Goal: Task Accomplishment & Management: Use online tool/utility

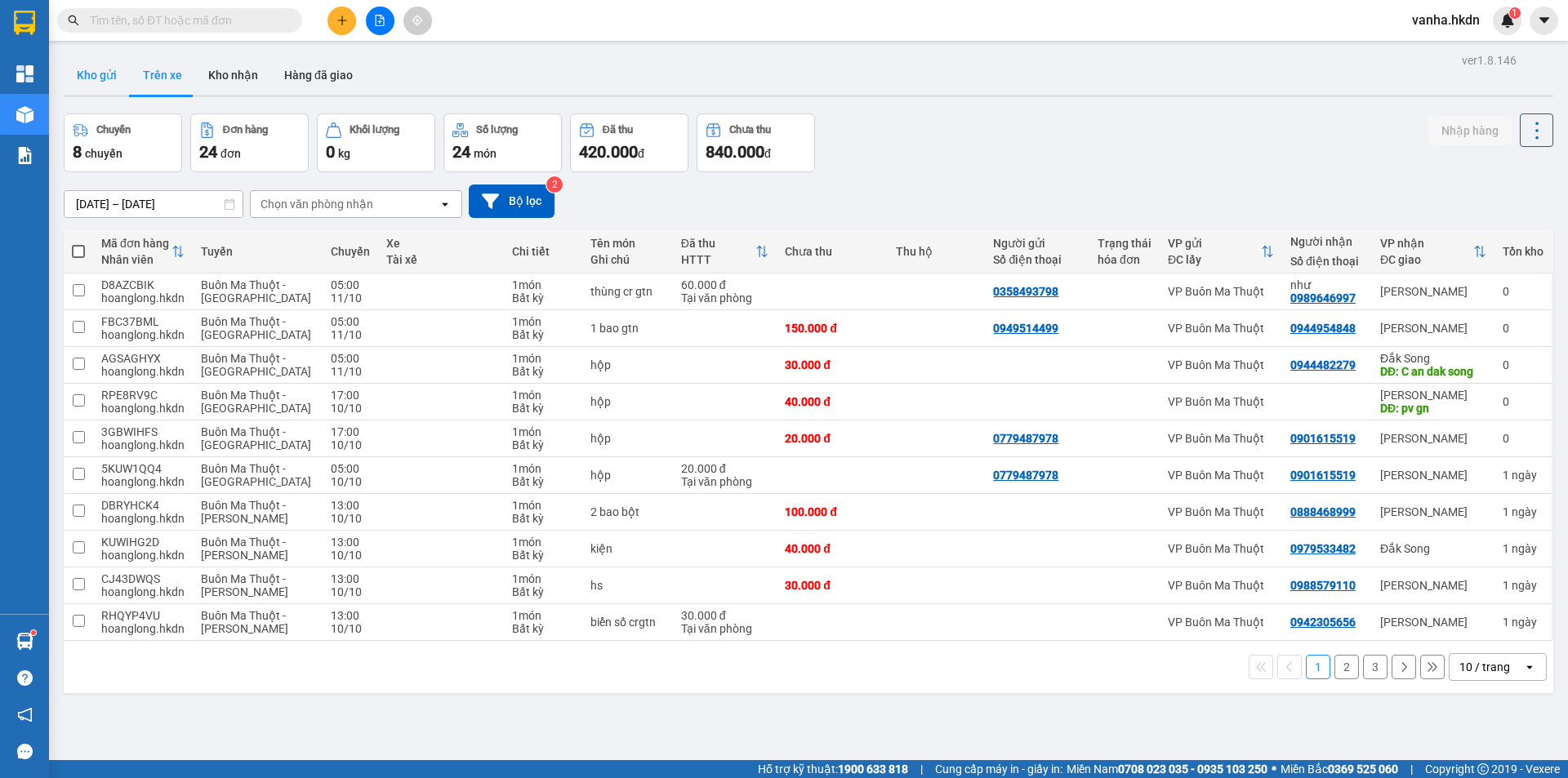
click at [96, 70] on button "Kho gửi" at bounding box center [97, 75] width 67 height 39
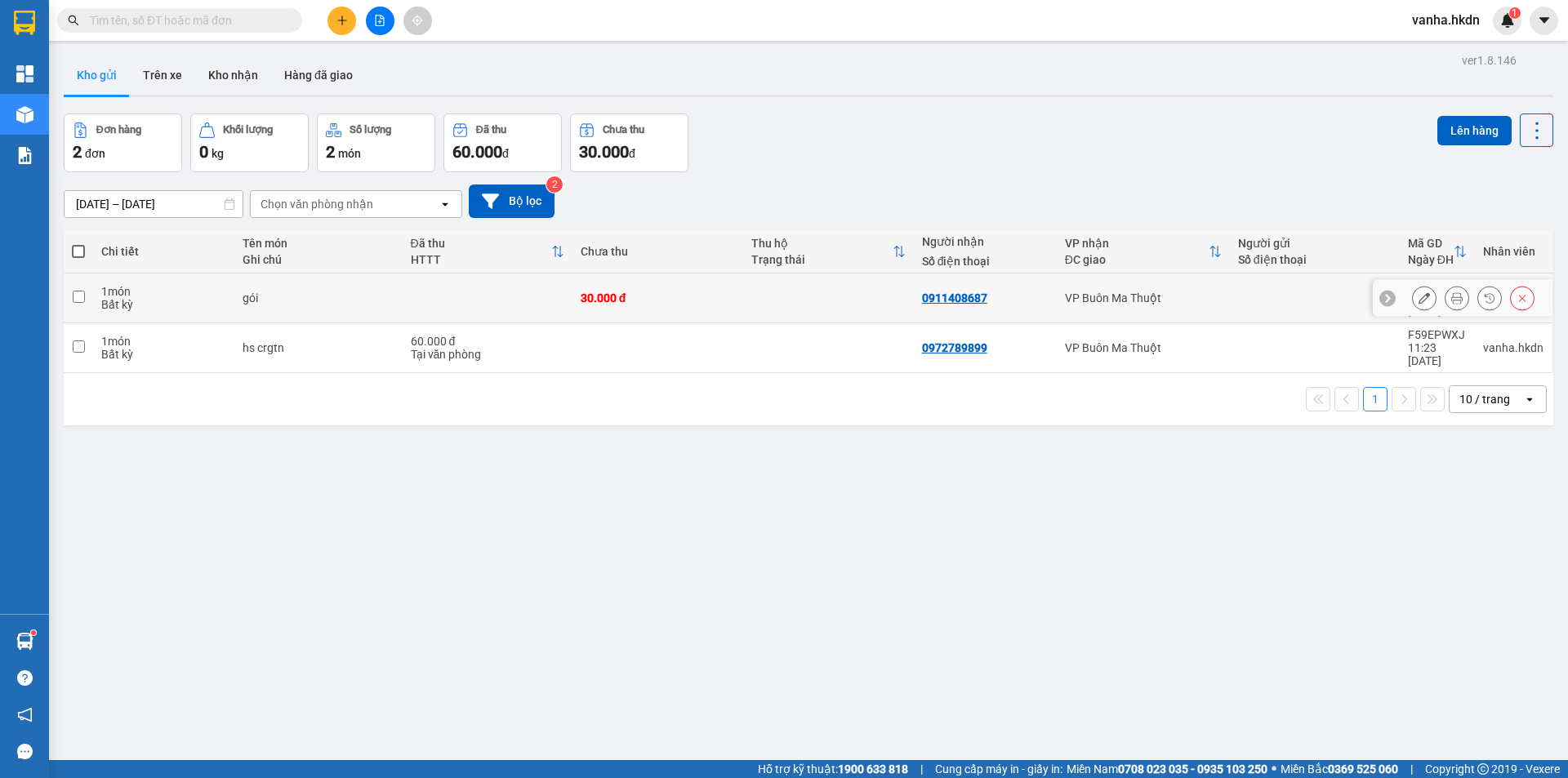
click at [78, 293] on input "checkbox" at bounding box center [78, 297] width 12 height 12
checkbox input "true"
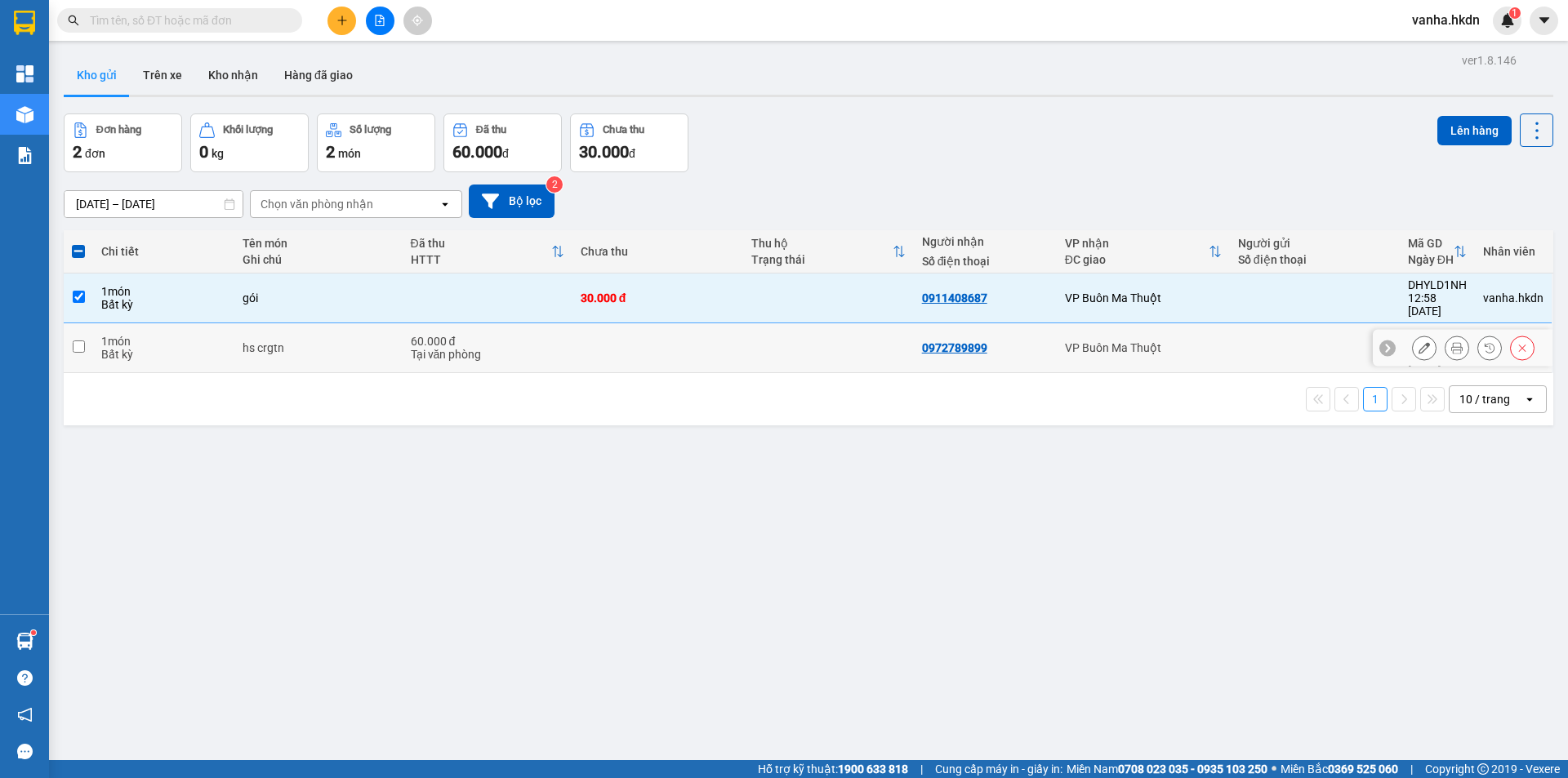
click at [76, 341] on input "checkbox" at bounding box center [78, 347] width 12 height 12
checkbox input "true"
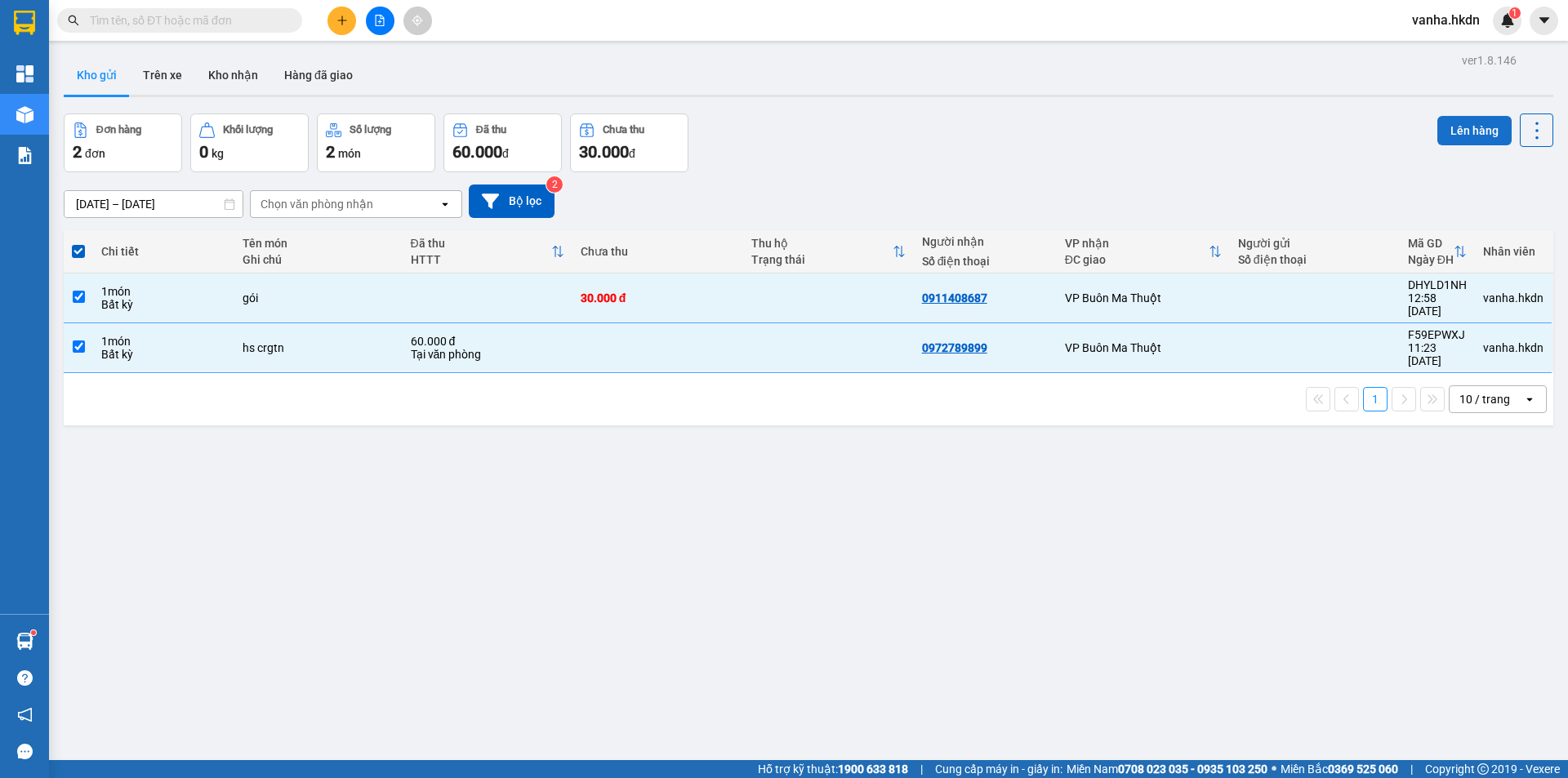
click at [1461, 133] on button "Lên hàng" at bounding box center [1474, 130] width 74 height 29
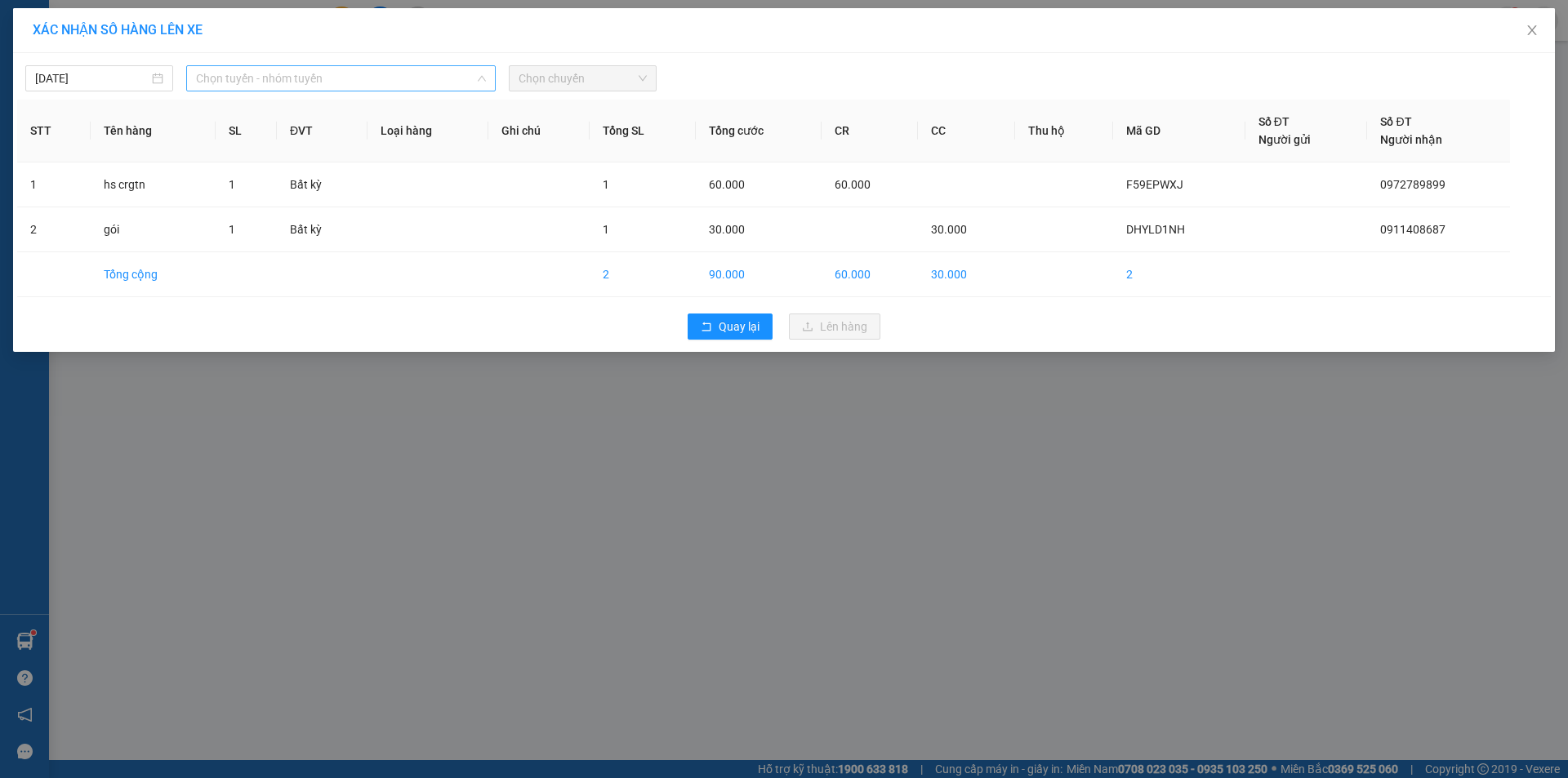
click at [395, 87] on span "Chọn tuyến - nhóm tuyến" at bounding box center [341, 78] width 290 height 24
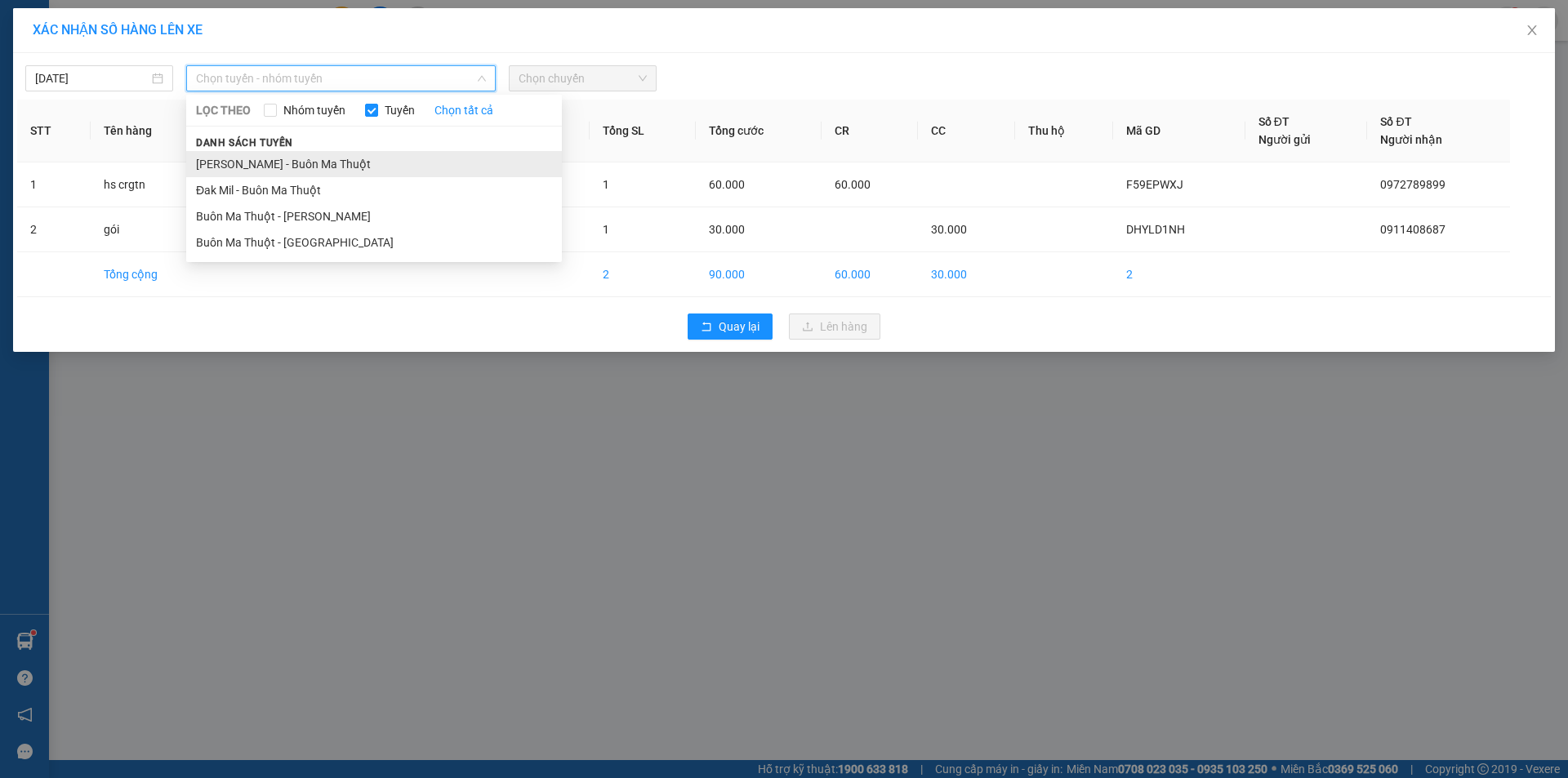
click at [313, 162] on li "[PERSON_NAME] - Buôn Ma Thuột" at bounding box center [374, 164] width 376 height 26
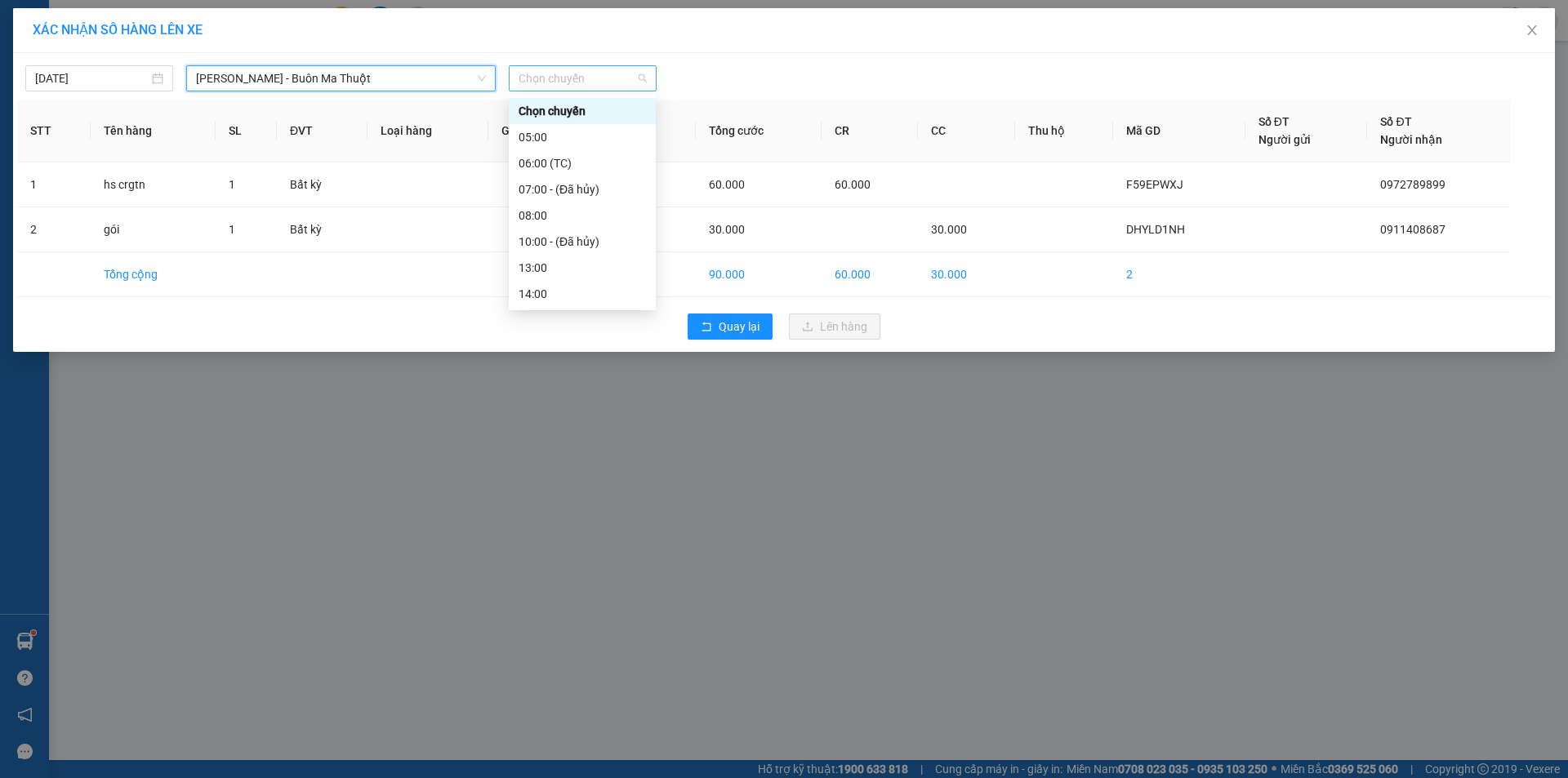
click at [614, 85] on span "Chọn chuyến" at bounding box center [583, 78] width 128 height 24
click at [535, 264] on div "13:00" at bounding box center [582, 268] width 127 height 18
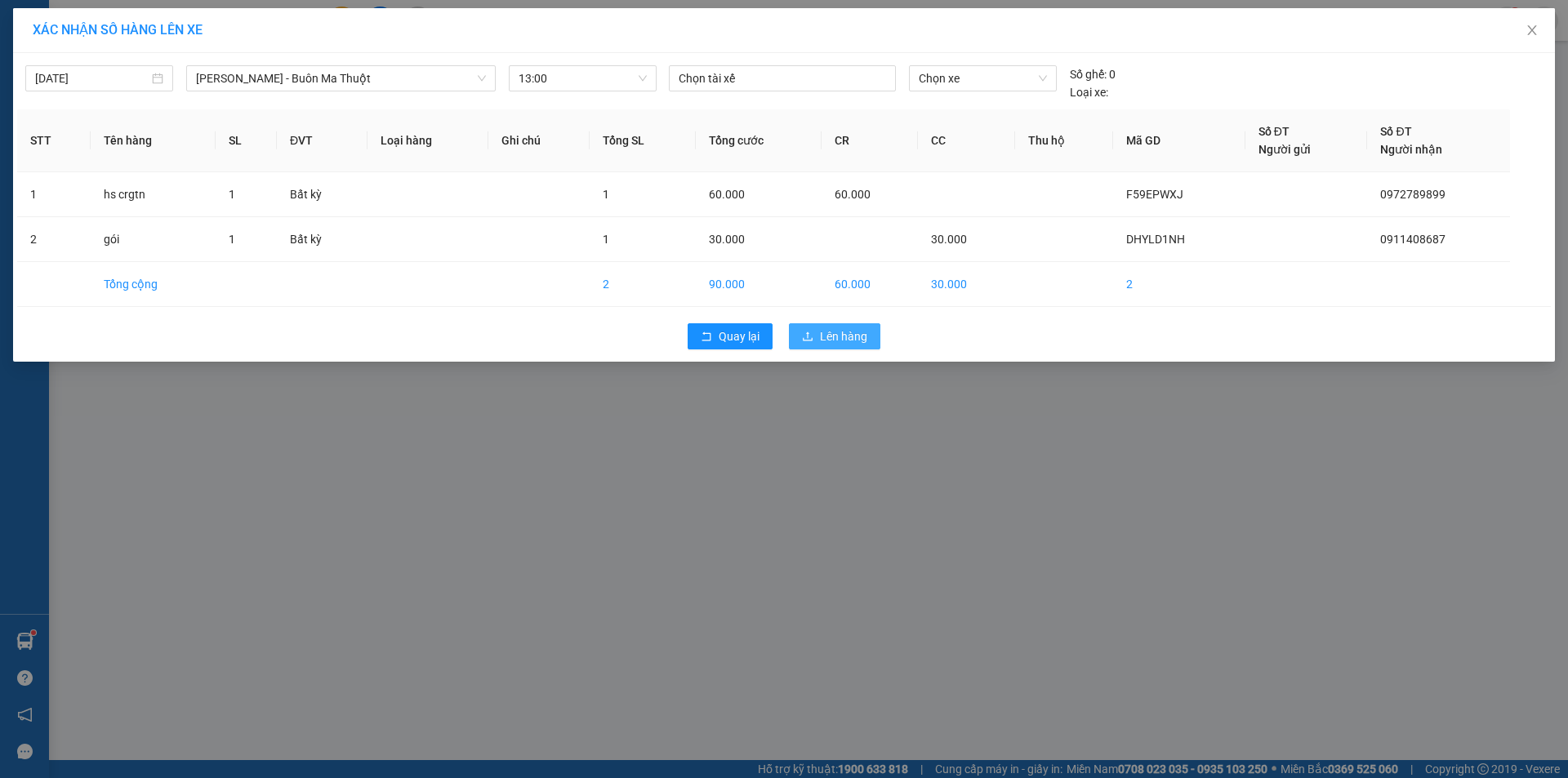
click at [857, 340] on span "Lên hàng" at bounding box center [843, 337] width 47 height 18
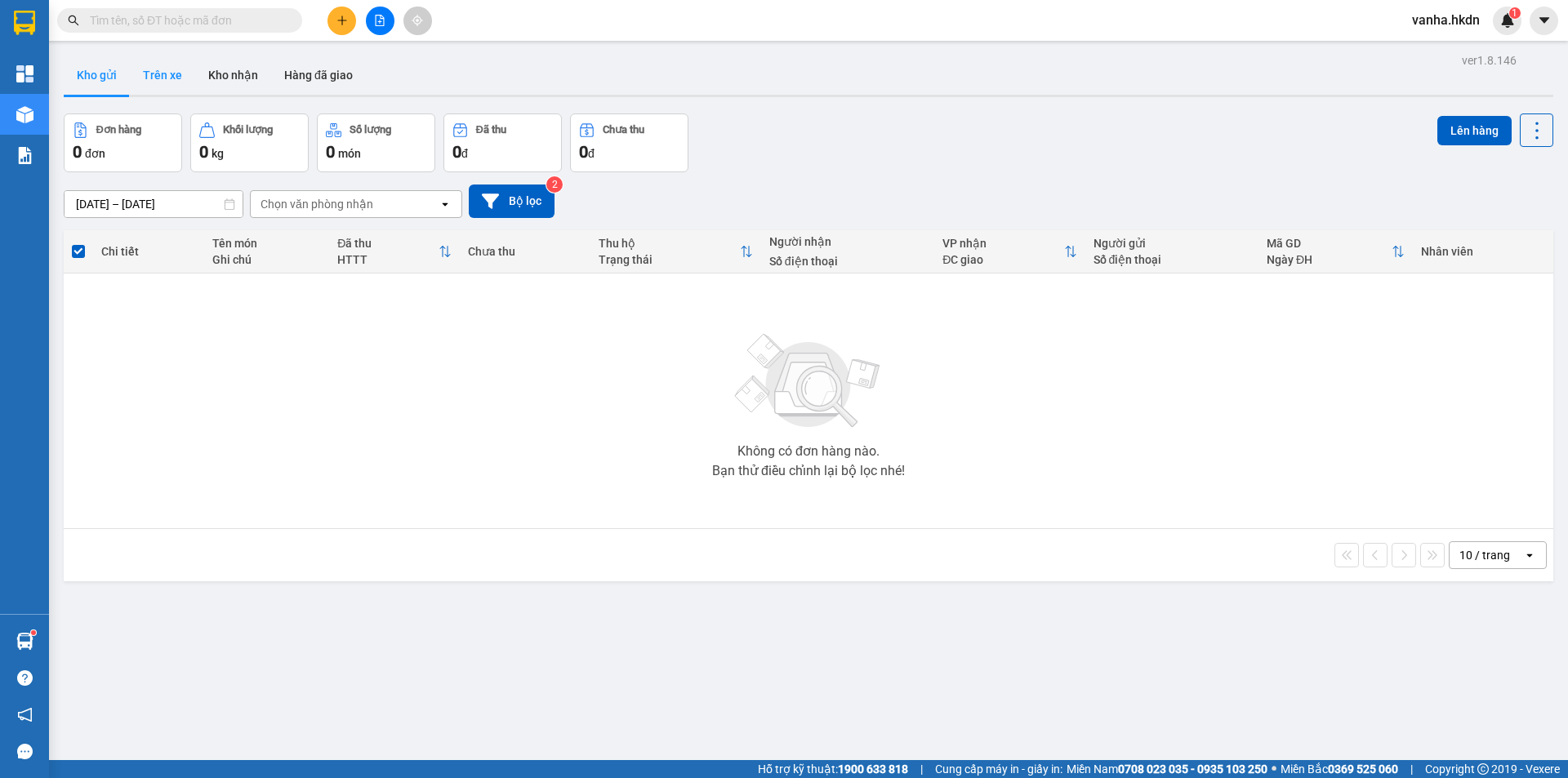
click at [172, 81] on button "Trên xe" at bounding box center [162, 75] width 66 height 39
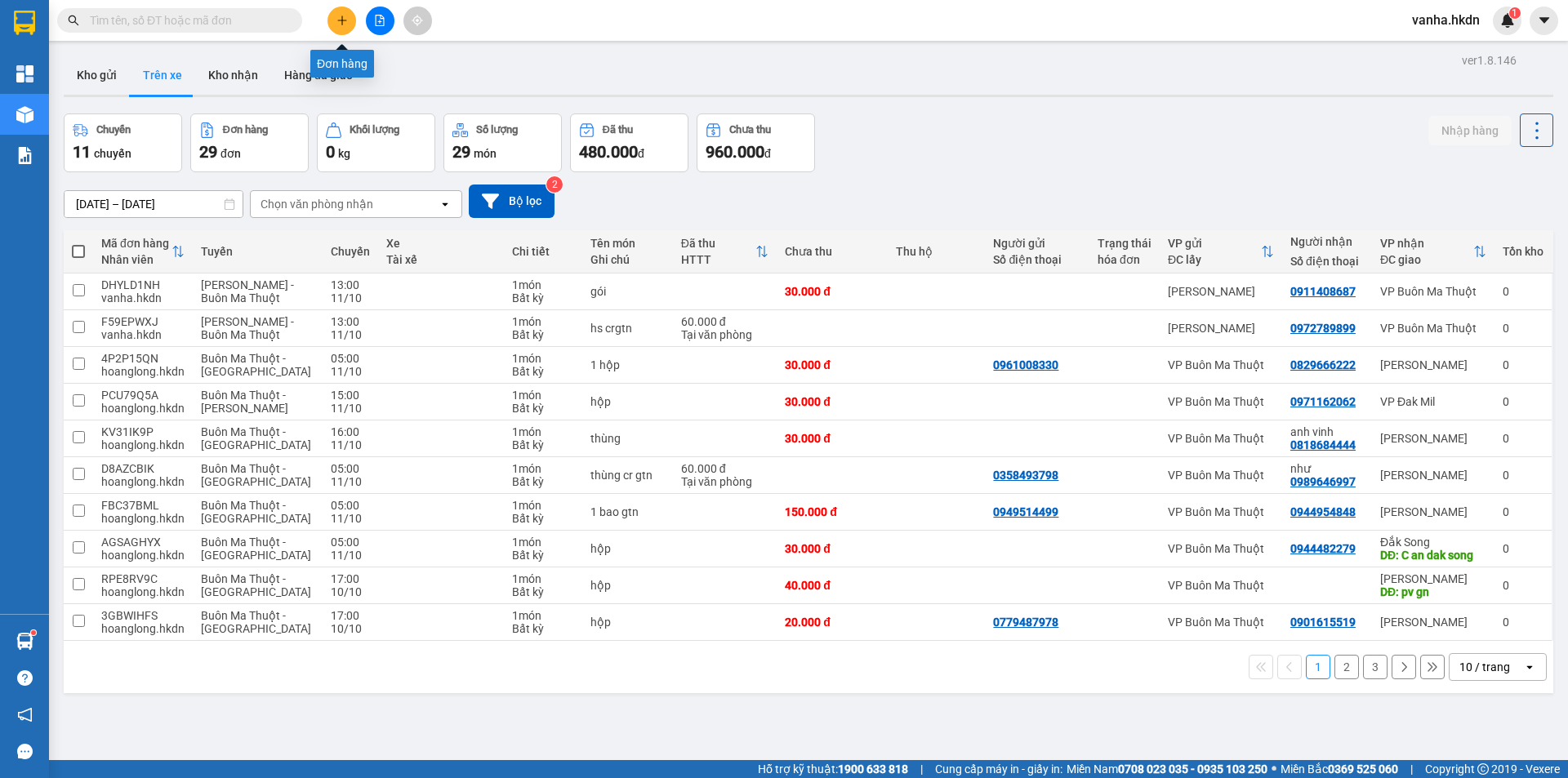
click at [330, 14] on button at bounding box center [342, 21] width 28 height 28
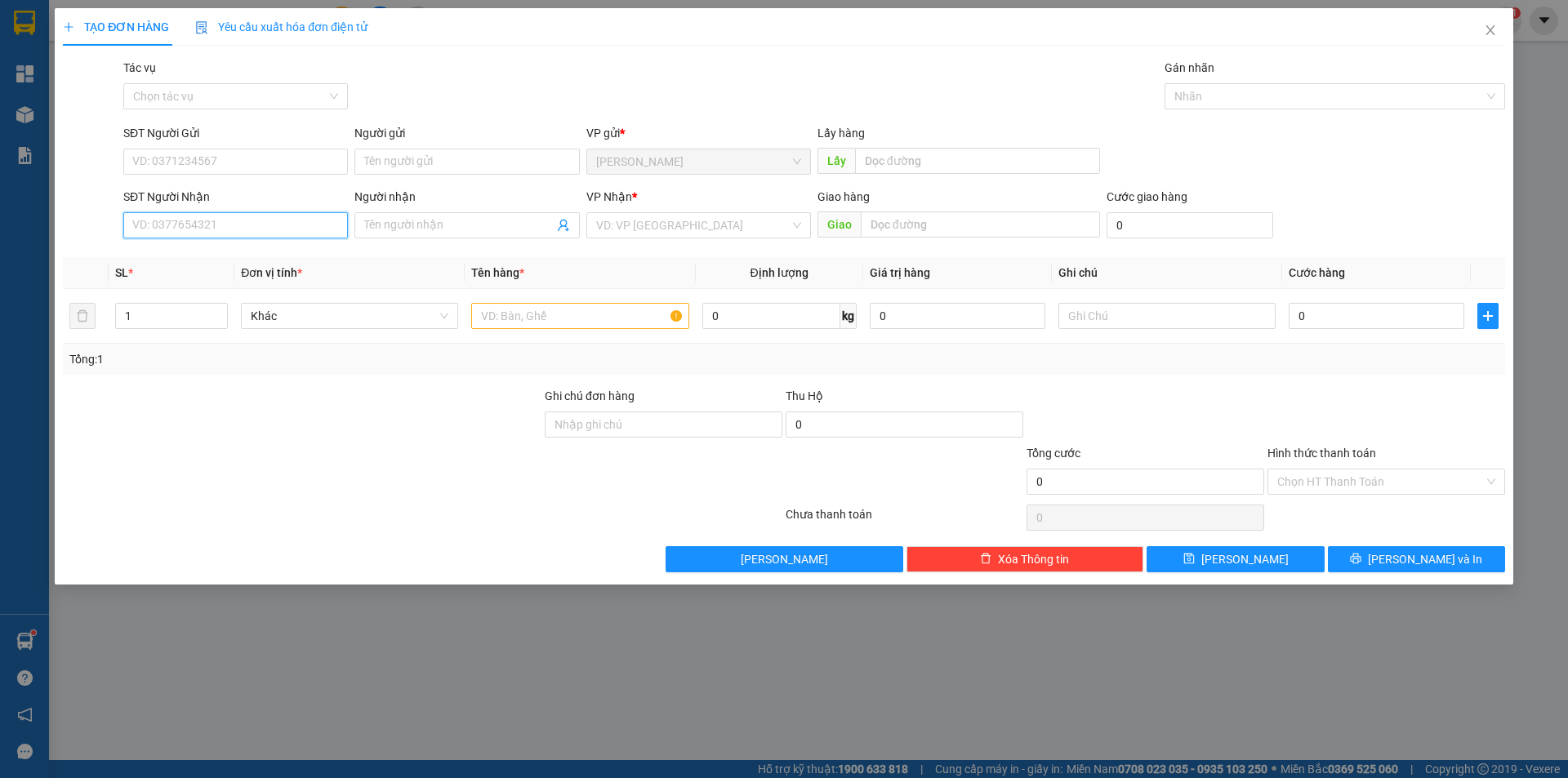
click at [185, 224] on input "SĐT Người Nhận" at bounding box center [235, 224] width 224 height 26
click at [195, 249] on div "0362361310" at bounding box center [235, 259] width 205 height 18
type input "0362361310"
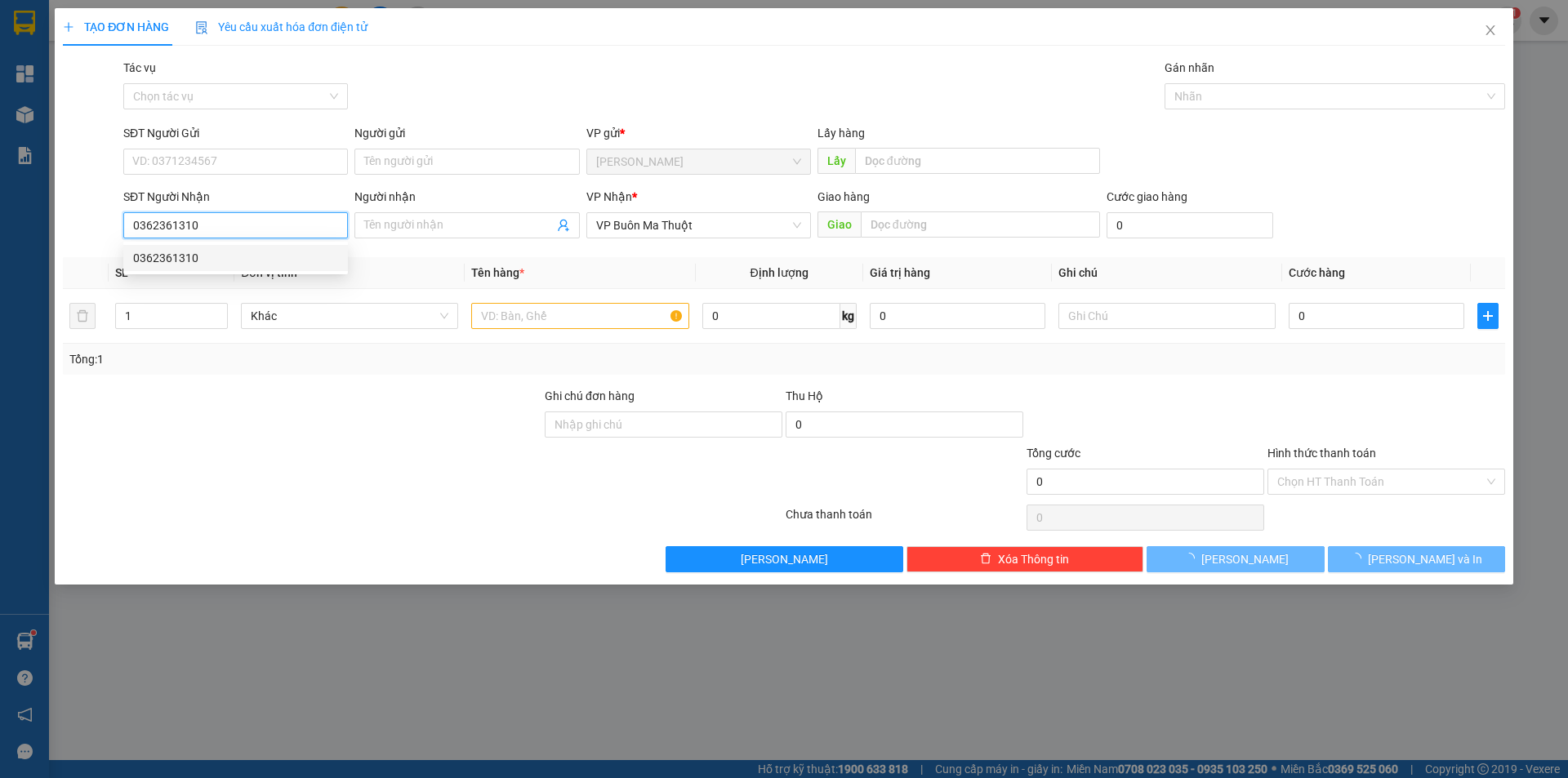
type input "30.000"
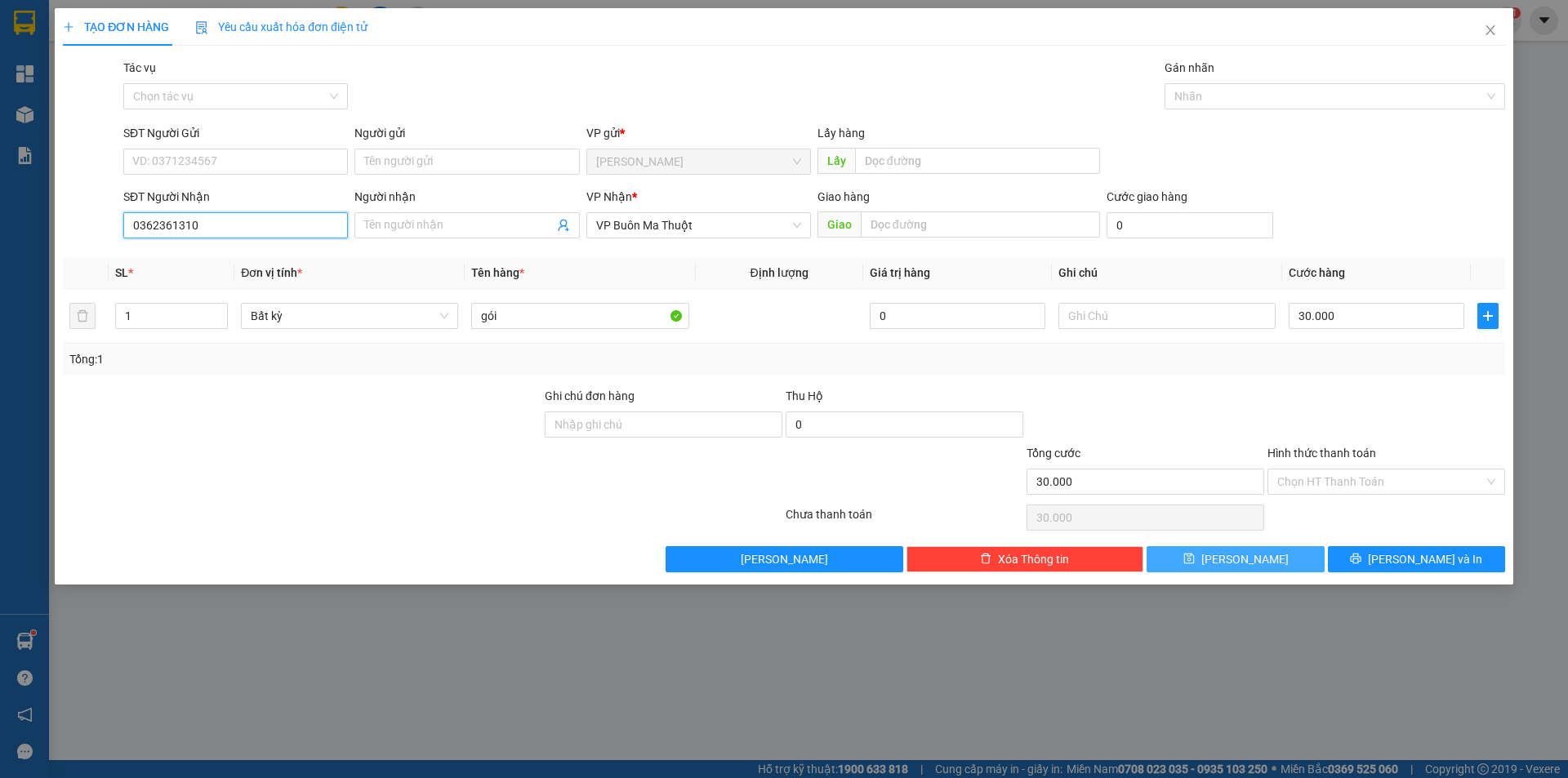
type input "0362361310"
click at [1270, 549] on button "[PERSON_NAME]" at bounding box center [1235, 559] width 177 height 26
type input "0"
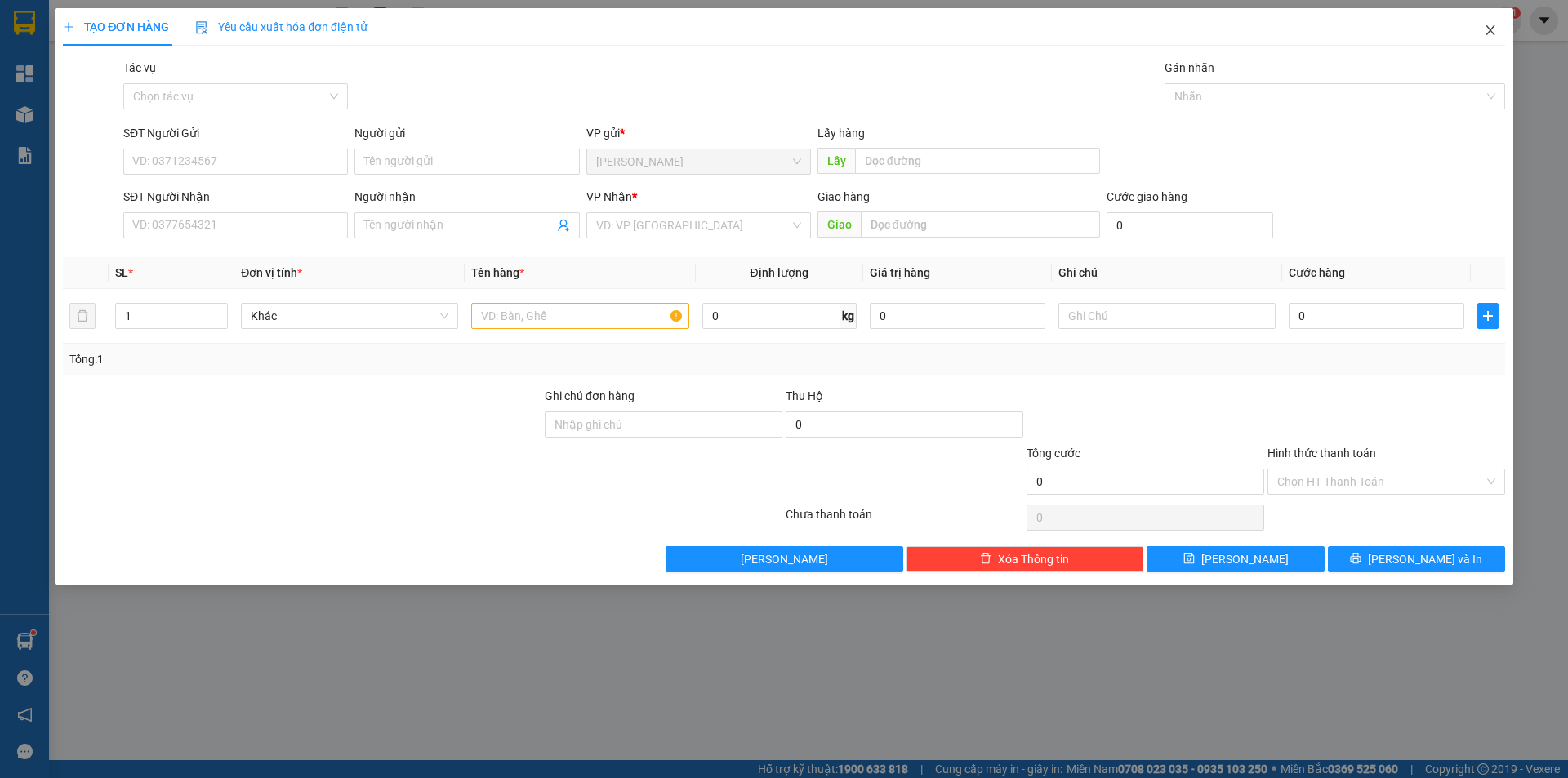
click at [1492, 32] on icon "close" at bounding box center [1491, 30] width 13 height 13
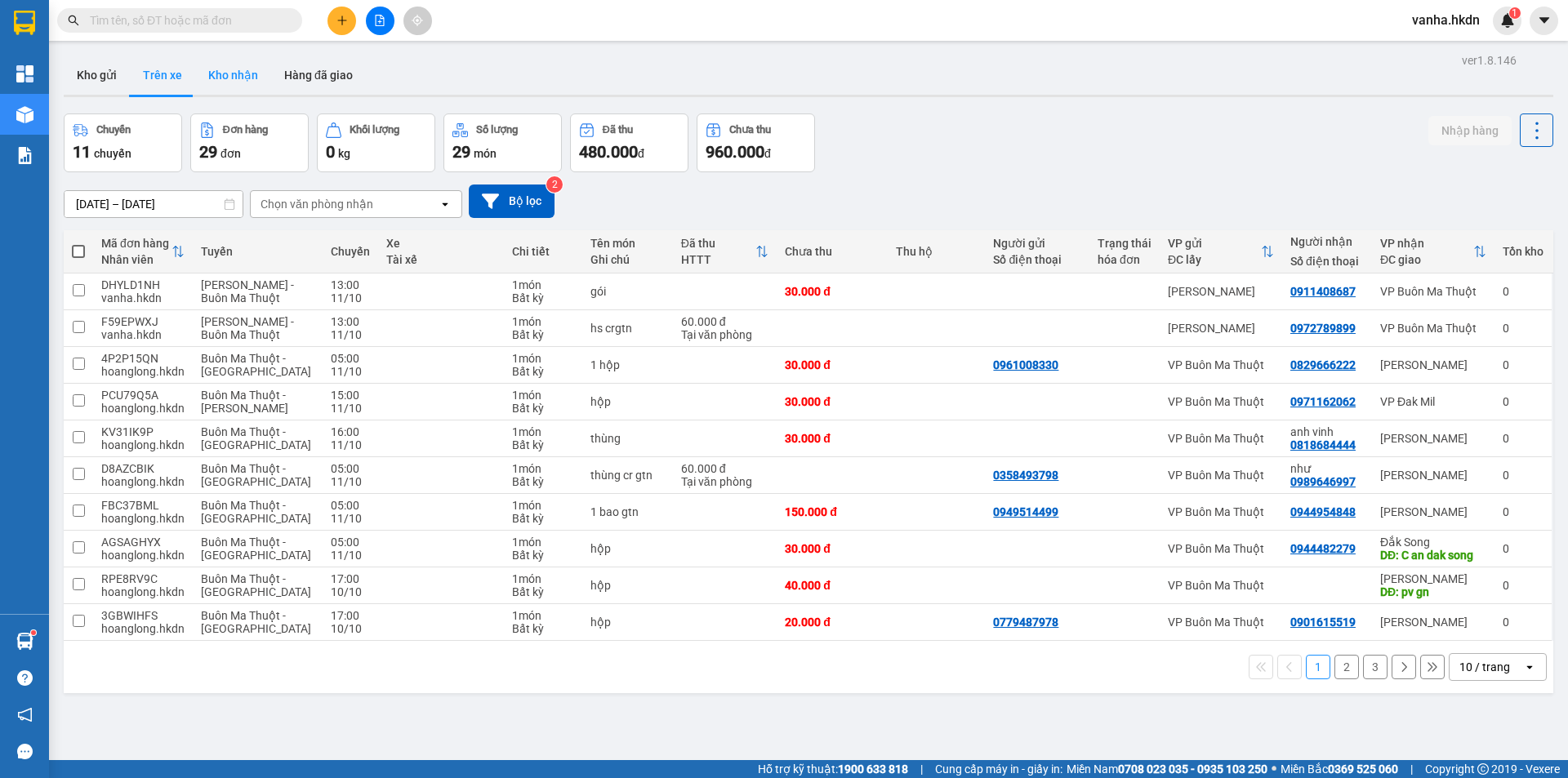
click at [248, 71] on button "Kho nhận" at bounding box center [233, 75] width 76 height 39
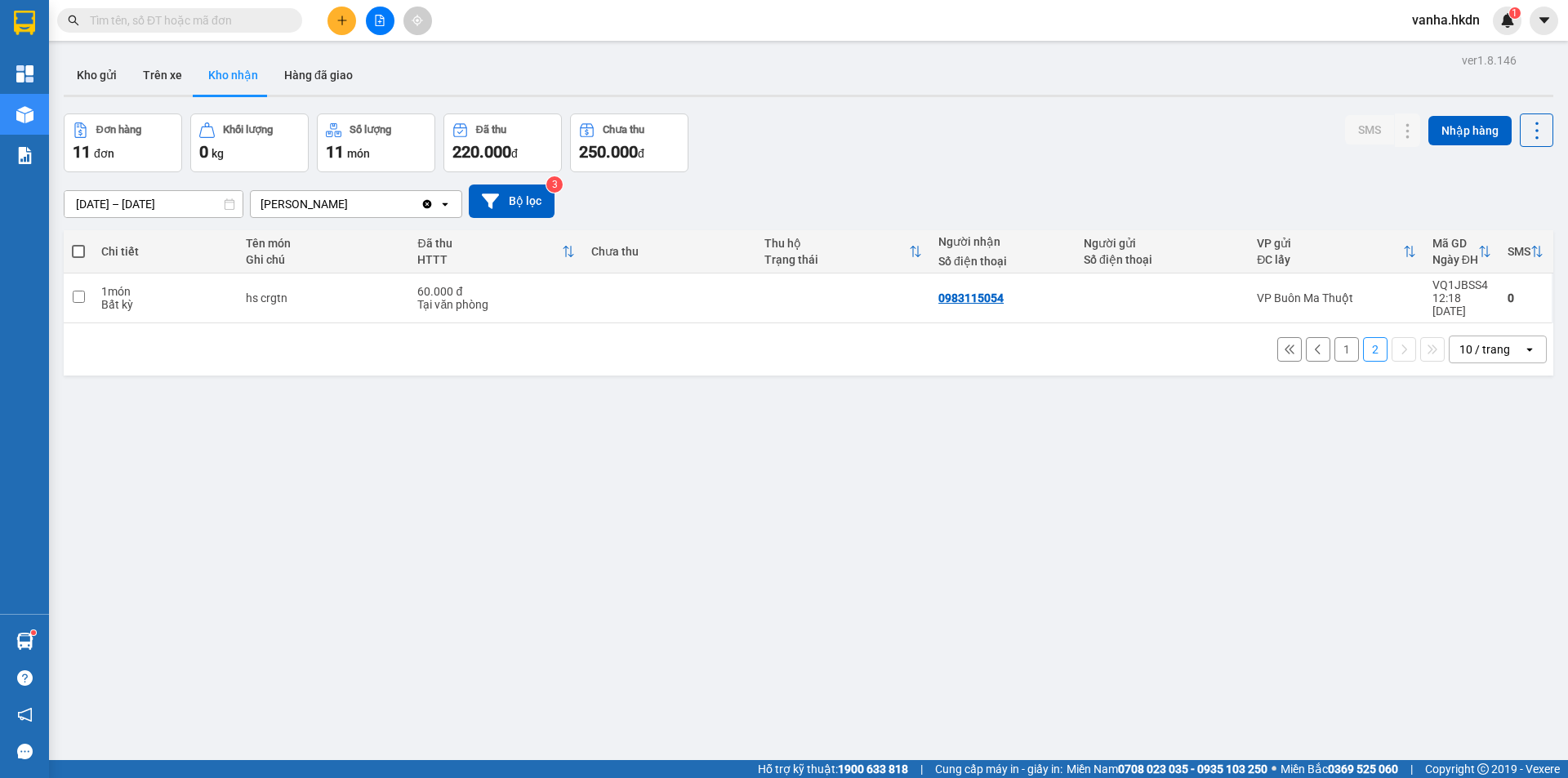
click at [1334, 338] on button "1" at bounding box center [1346, 349] width 24 height 24
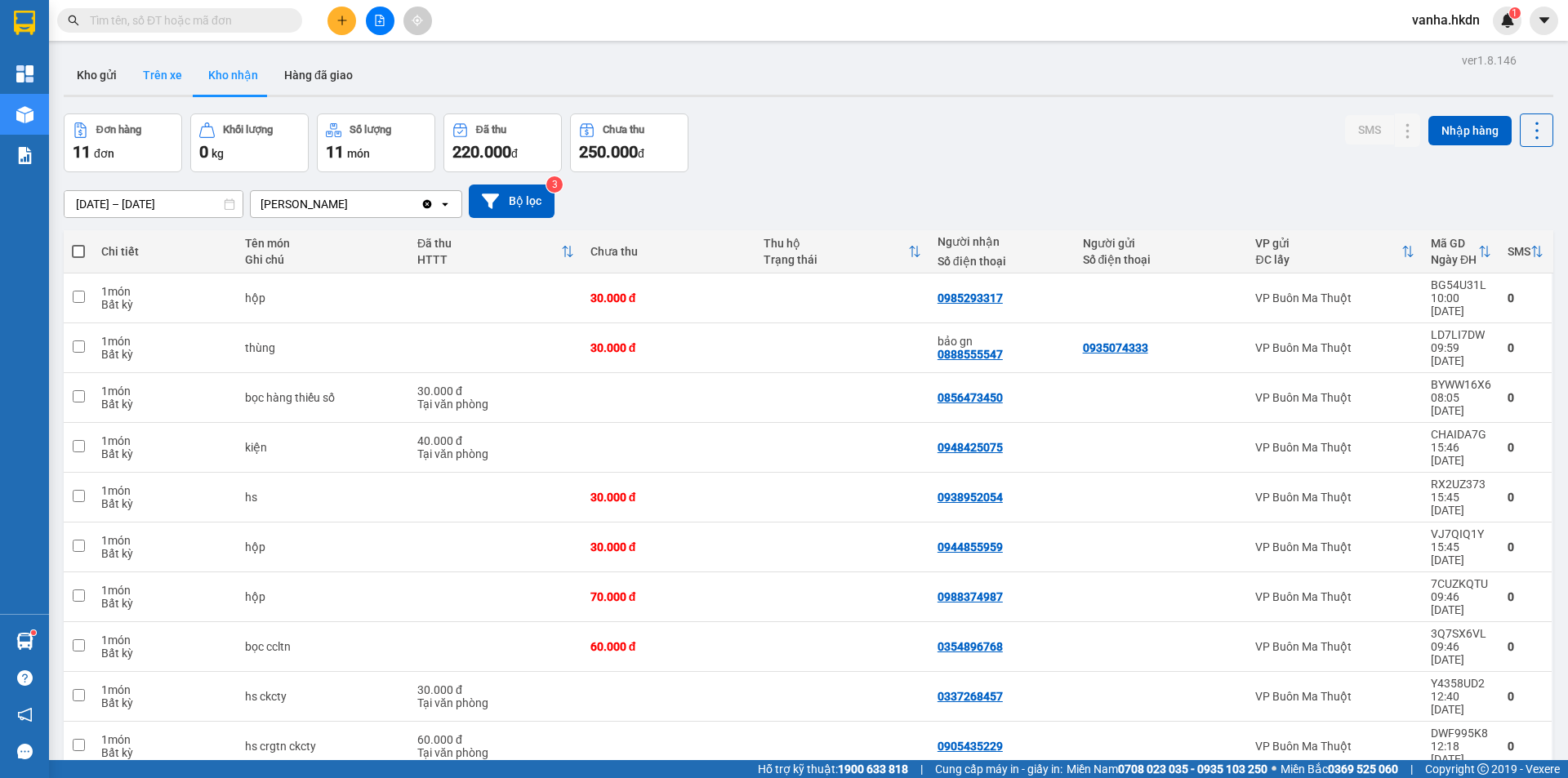
click at [169, 70] on button "Trên xe" at bounding box center [162, 75] width 66 height 39
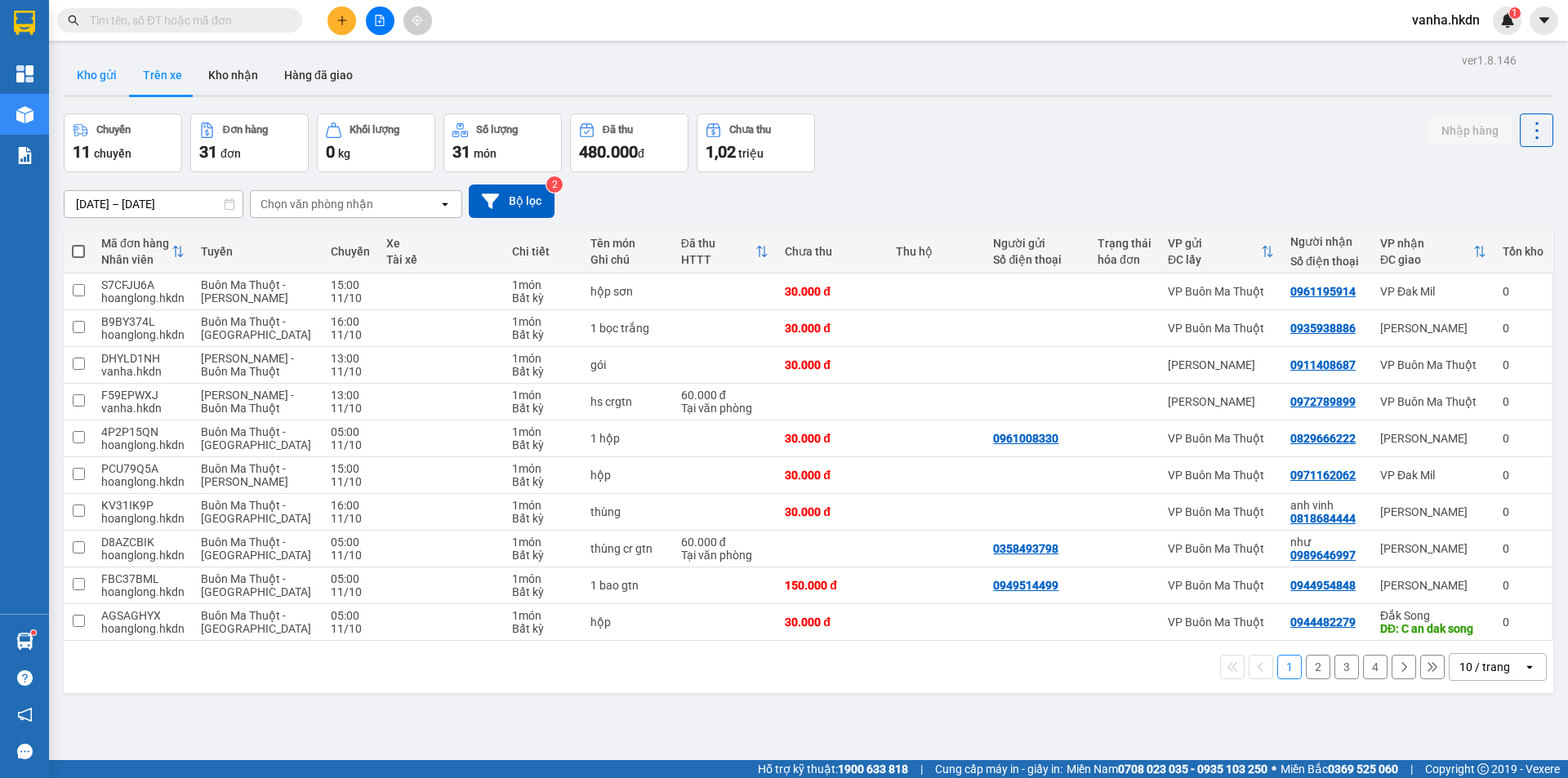
click at [95, 77] on button "Kho gửi" at bounding box center [97, 75] width 67 height 39
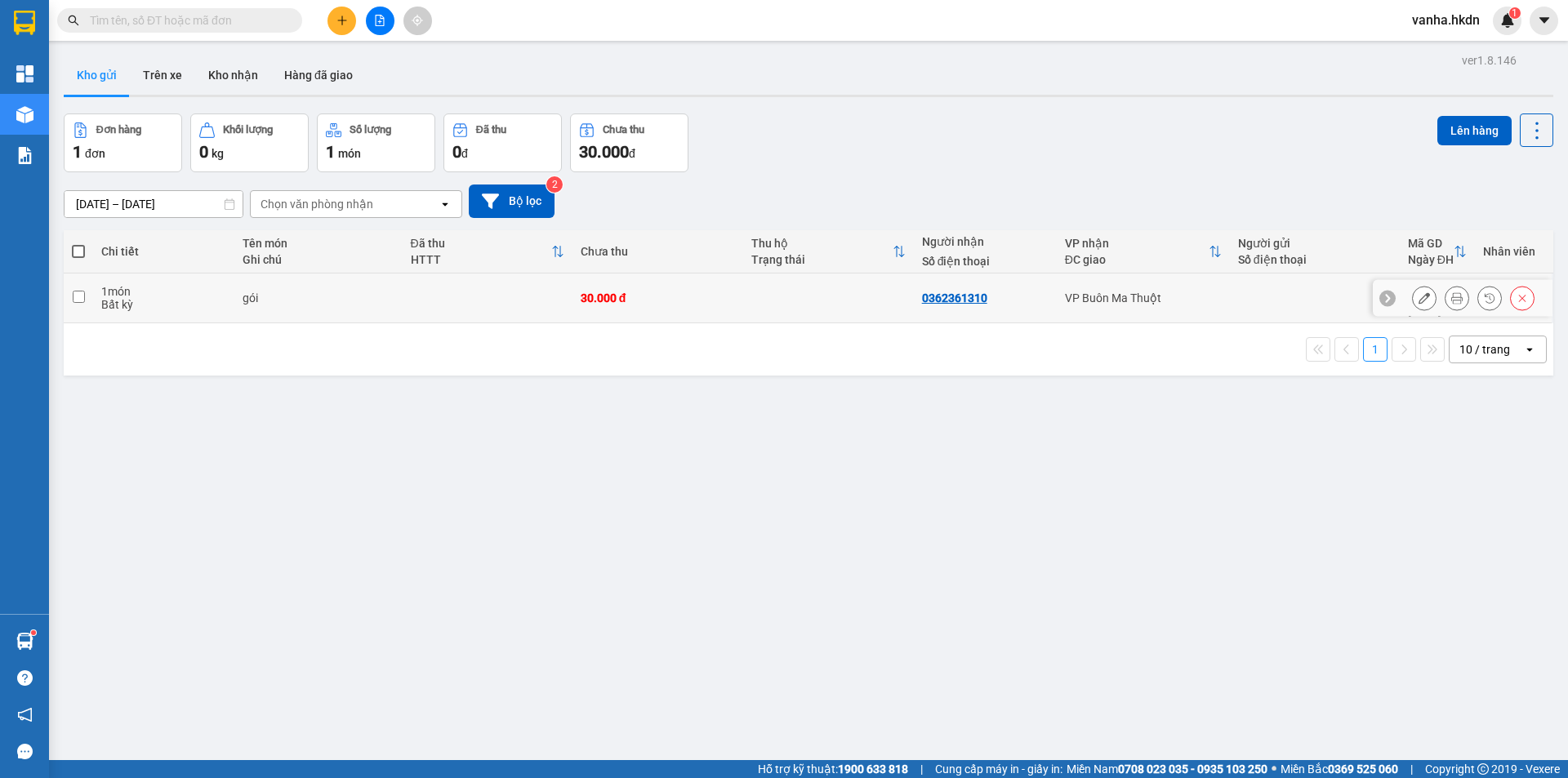
click at [74, 296] on input "checkbox" at bounding box center [78, 297] width 12 height 12
checkbox input "true"
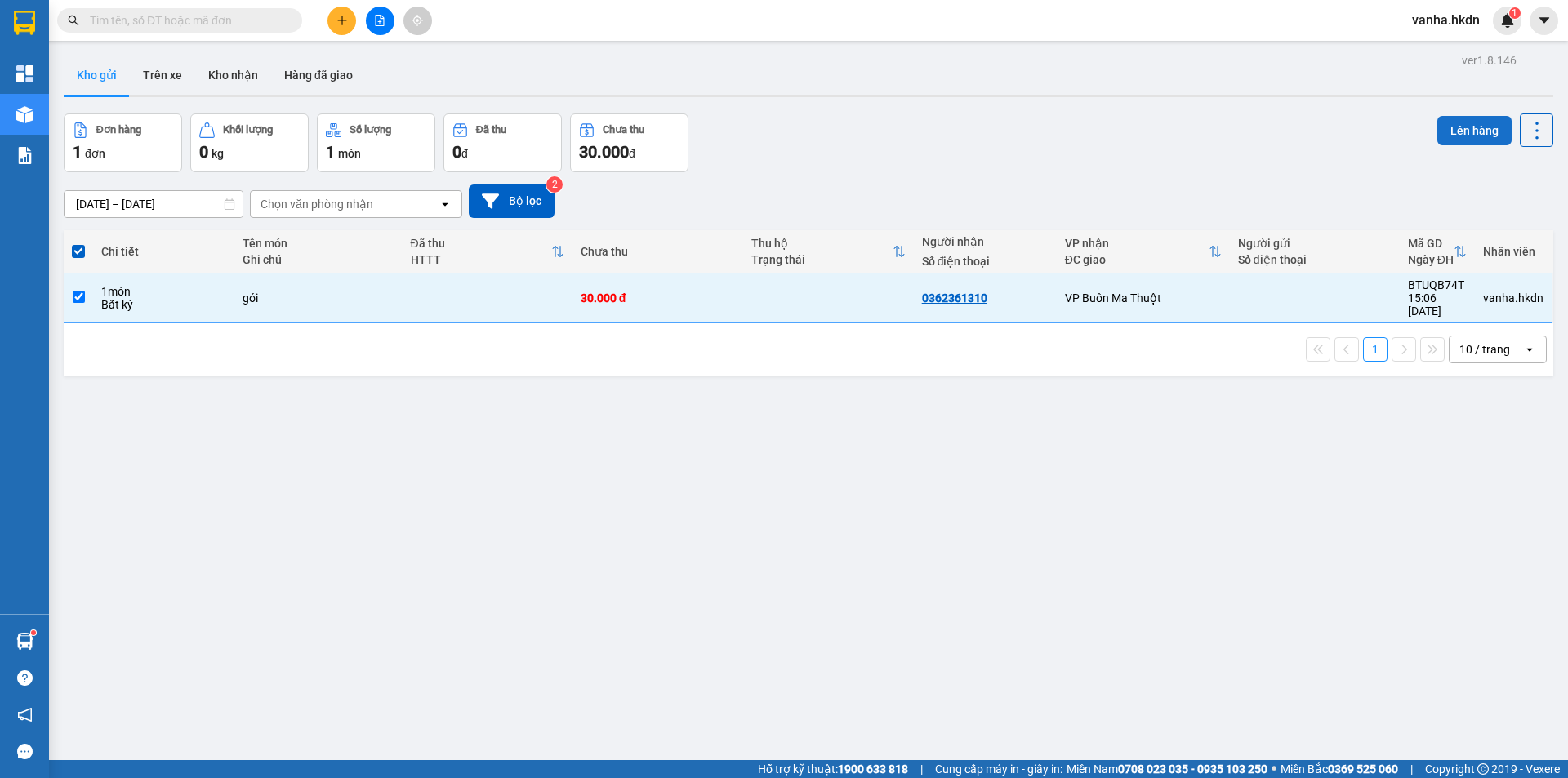
click at [1469, 129] on button "Lên hàng" at bounding box center [1474, 130] width 74 height 29
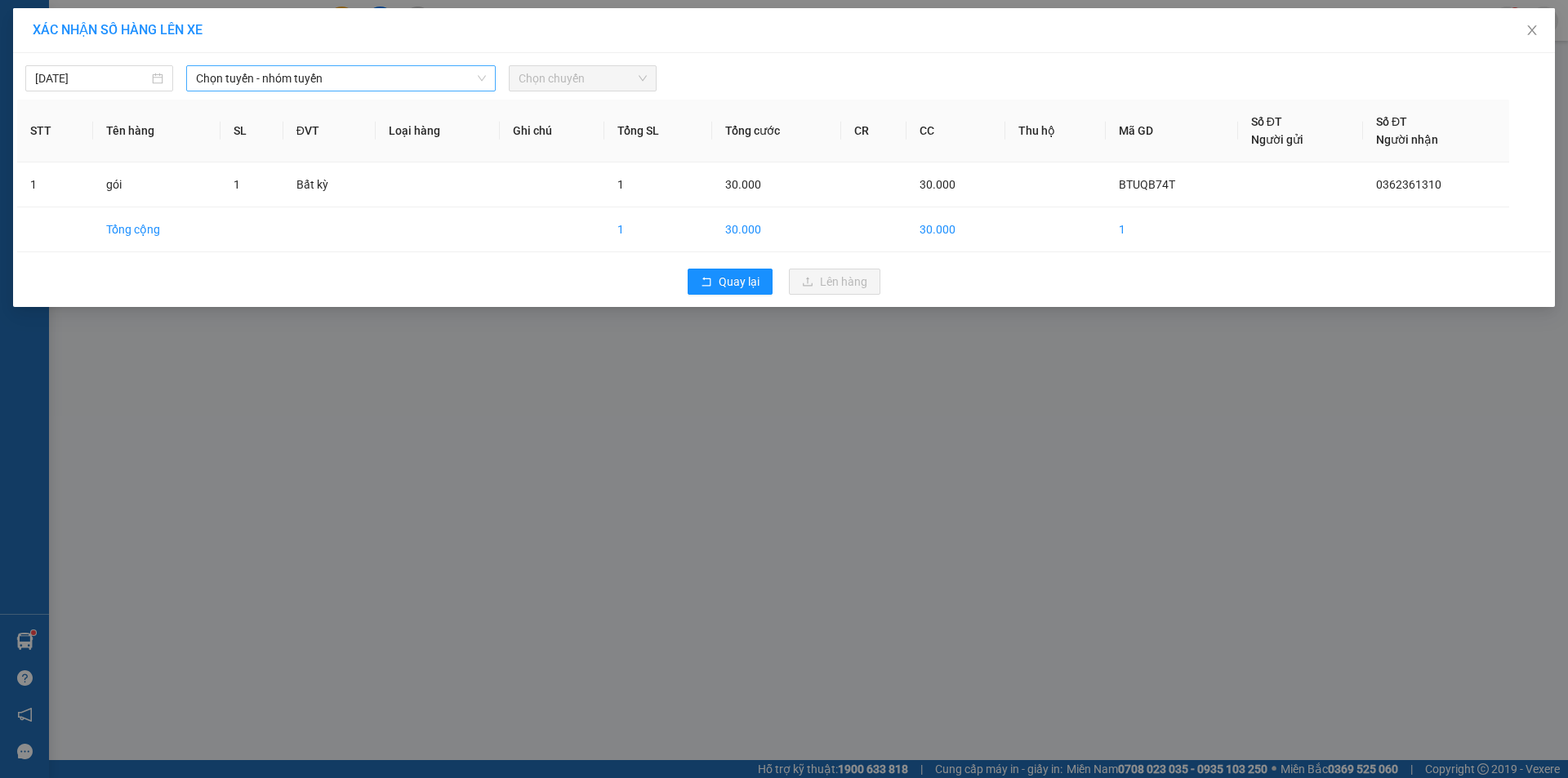
click at [408, 75] on span "Chọn tuyến - nhóm tuyến" at bounding box center [341, 78] width 290 height 24
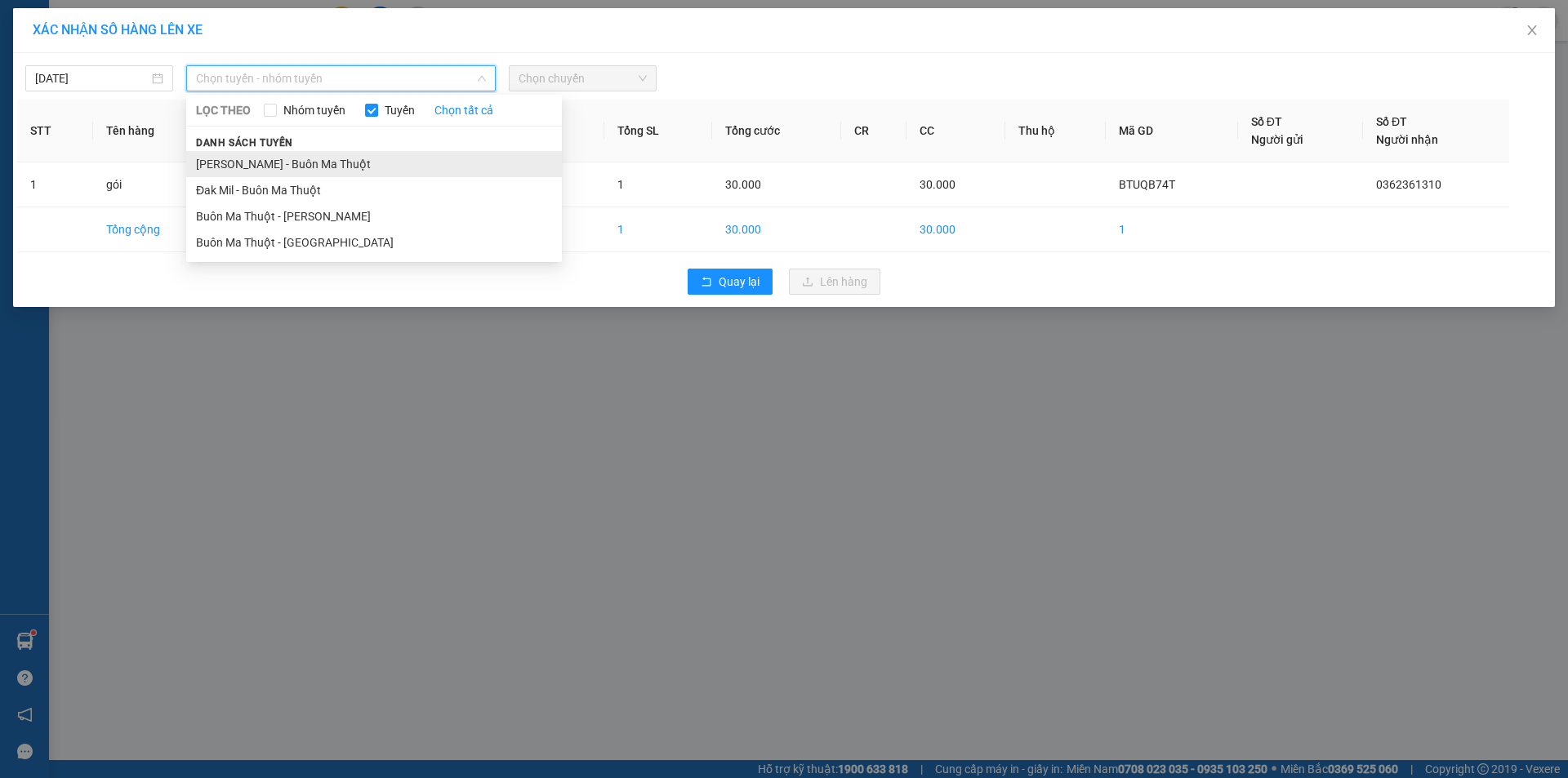
click at [323, 165] on li "[PERSON_NAME] - Buôn Ma Thuột" at bounding box center [374, 164] width 376 height 26
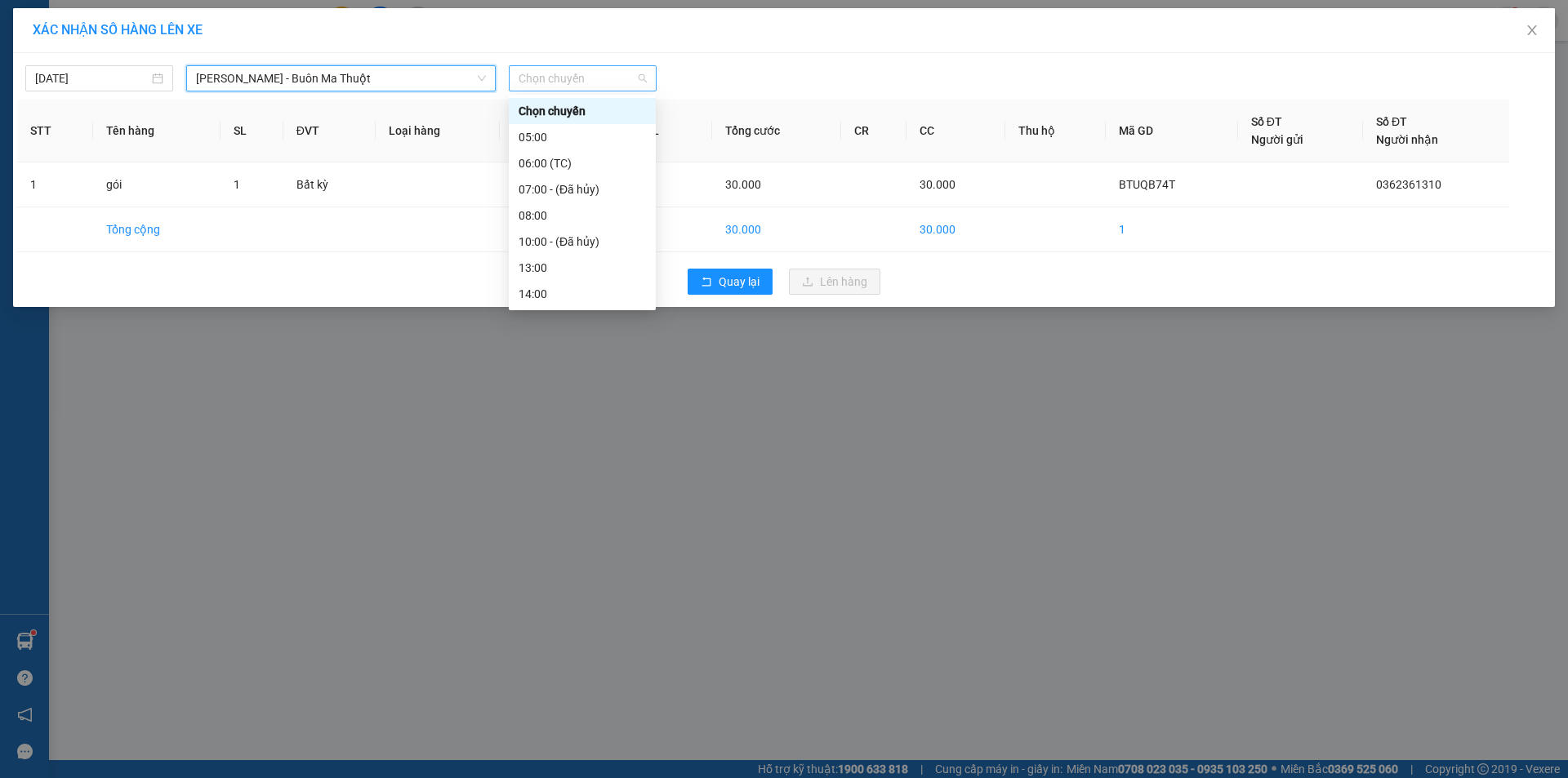
click at [558, 81] on span "Chọn chuyến" at bounding box center [583, 78] width 128 height 24
click at [535, 270] on div "16:00" at bounding box center [582, 268] width 127 height 18
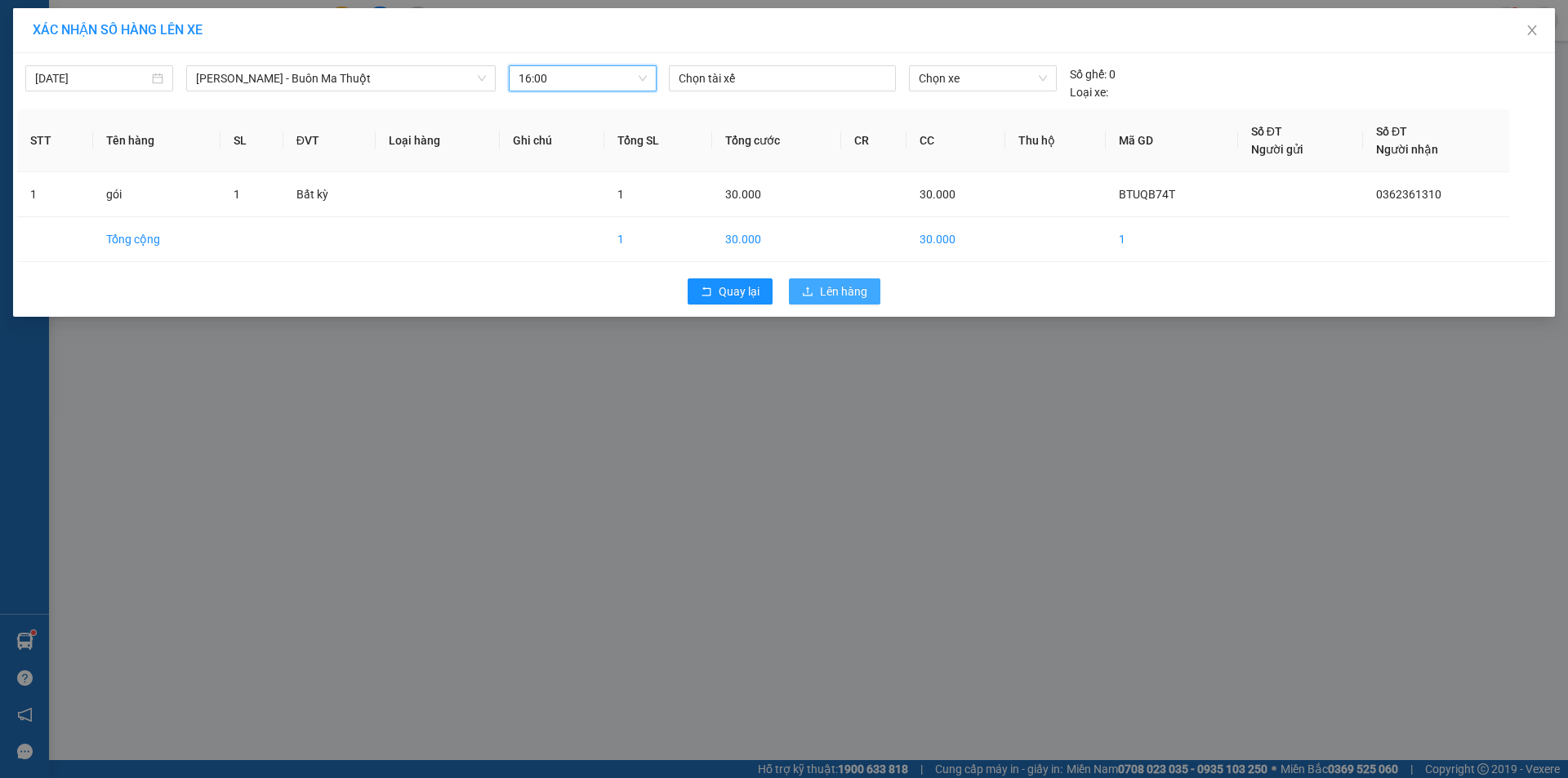
click at [854, 289] on span "Lên hàng" at bounding box center [843, 292] width 47 height 18
